Goal: Task Accomplishment & Management: Manage account settings

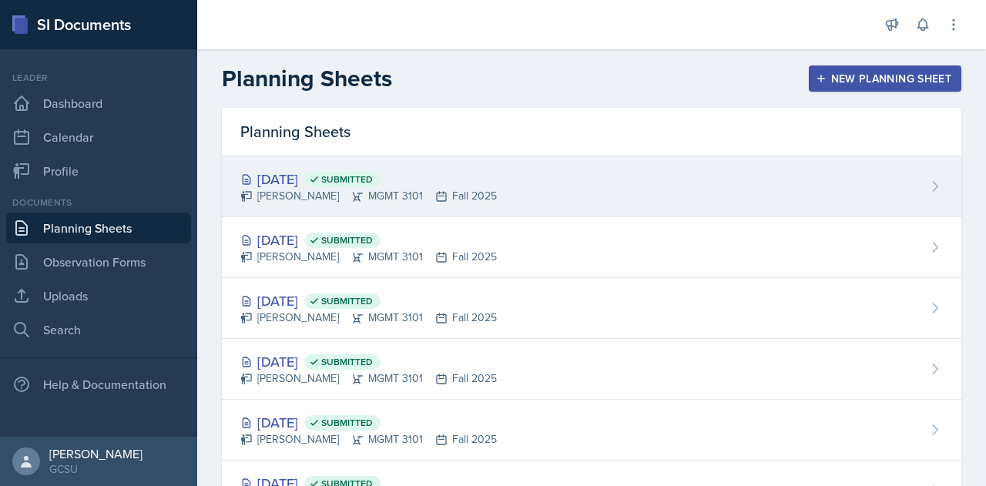
click at [506, 184] on div "[DATE] Submitted [PERSON_NAME] MGMT 3101 Fall 2025" at bounding box center [592, 186] width 740 height 61
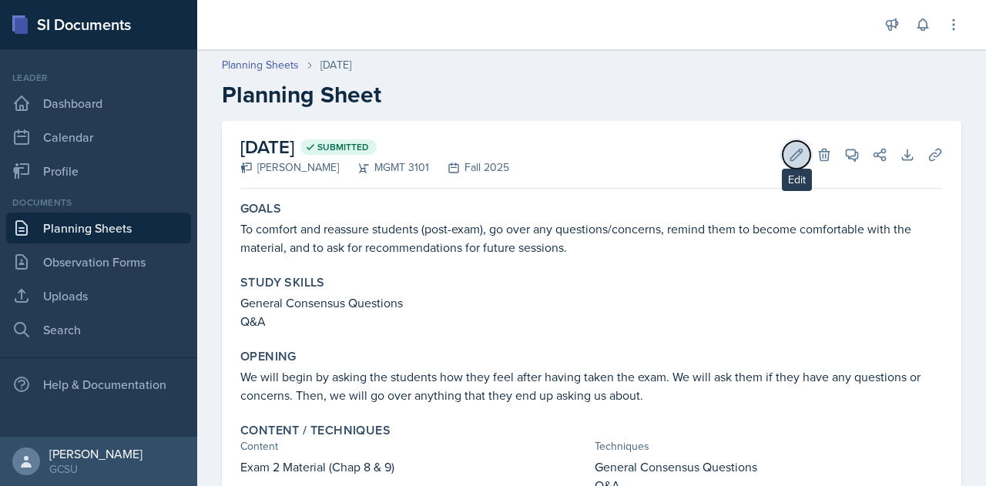
click at [789, 158] on icon at bounding box center [796, 154] width 15 height 15
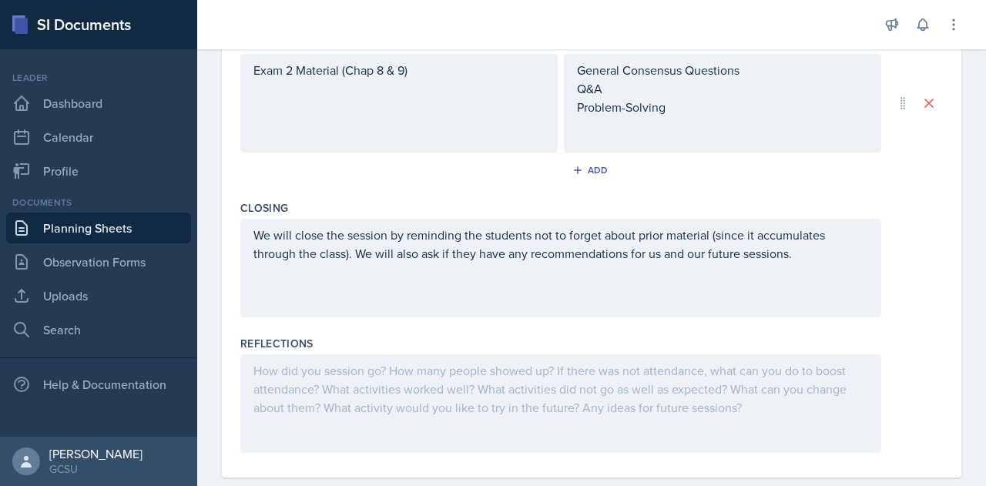
scroll to position [576, 0]
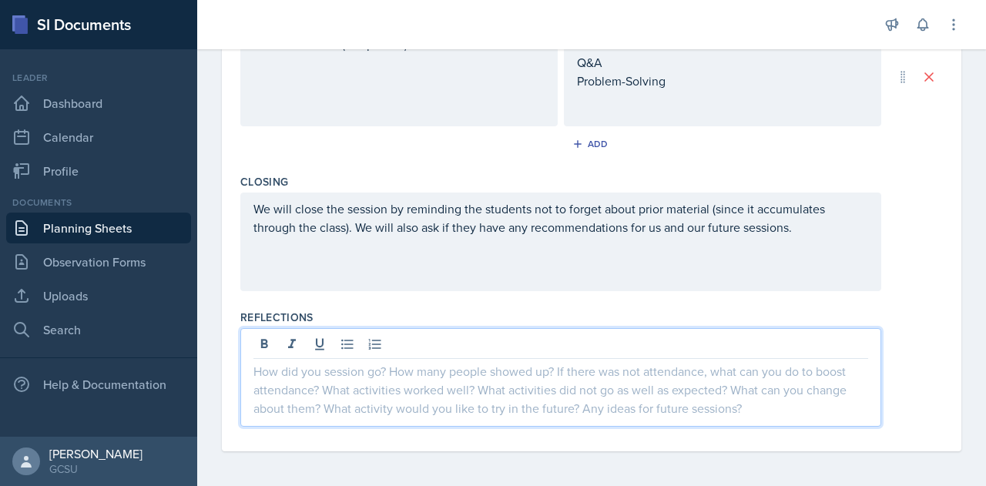
click at [335, 346] on div at bounding box center [560, 377] width 641 height 99
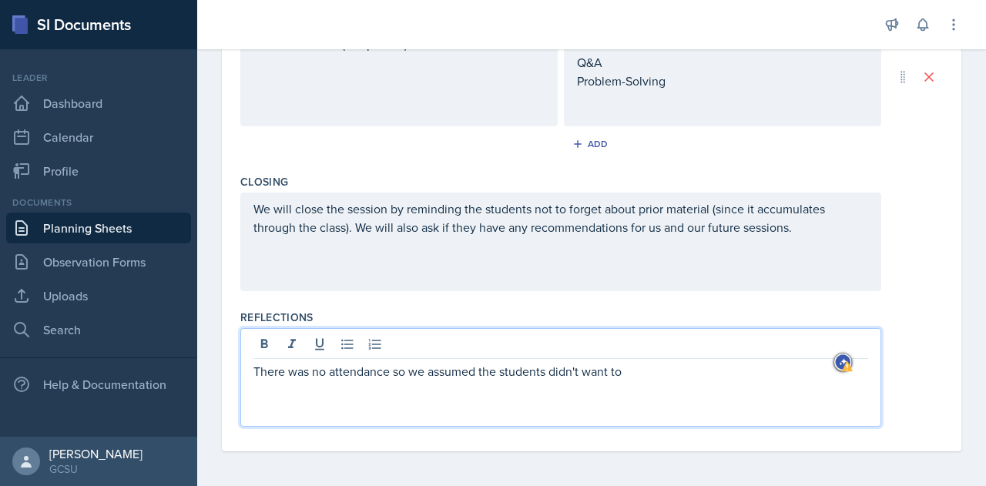
click at [349, 369] on p "There was no attendance so we assumed the students didn't want to" at bounding box center [560, 371] width 615 height 18
click at [633, 369] on p "There was no attendance, so we assumed the students didn't want to" at bounding box center [560, 371] width 615 height 18
drag, startPoint x: 734, startPoint y: 372, endPoint x: 598, endPoint y: 378, distance: 136.5
click at [598, 378] on div "There was no attendance, so we assumed the students didn't want to talk about t…" at bounding box center [560, 377] width 641 height 99
click at [743, 368] on p "There was no attendance, so we assumed the students didn't want to talk about t…" at bounding box center [560, 371] width 615 height 18
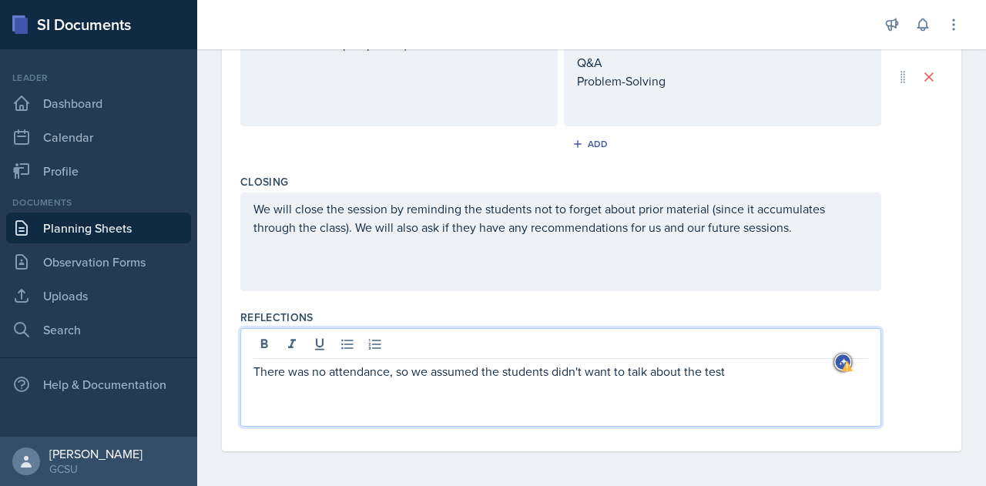
drag, startPoint x: 730, startPoint y: 368, endPoint x: 596, endPoint y: 368, distance: 134.1
click at [596, 368] on p "There was no attendance, so we assumed the students didn't want to talk about t…" at bounding box center [560, 371] width 615 height 18
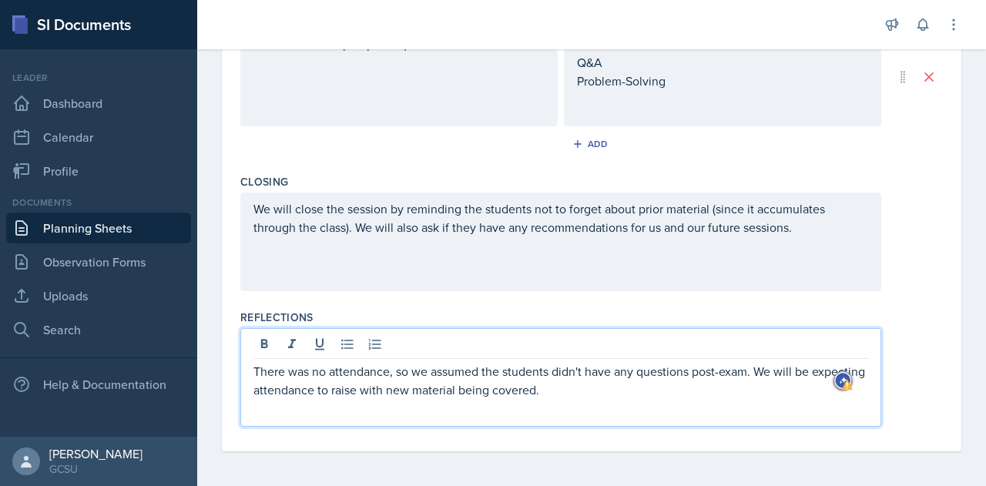
scroll to position [0, 0]
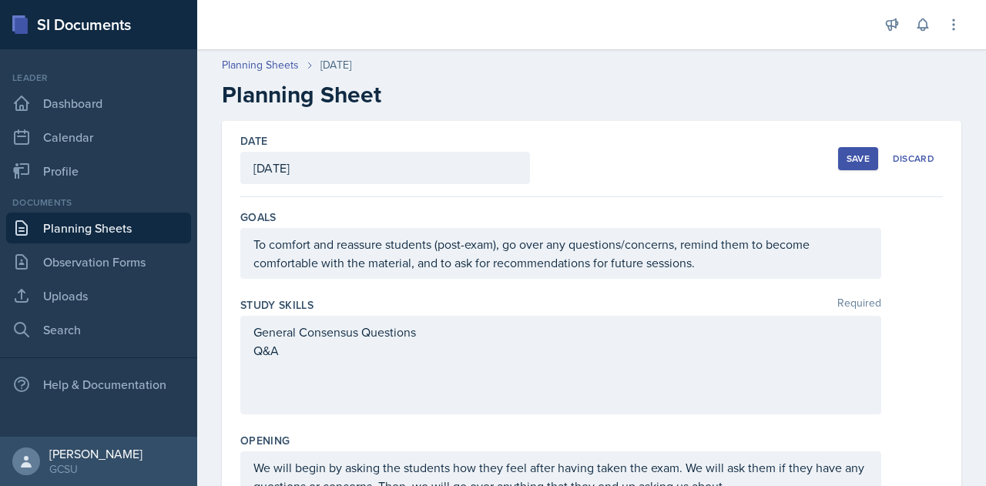
click at [838, 167] on button "Save" at bounding box center [858, 158] width 40 height 23
